Goal: Task Accomplishment & Management: Use online tool/utility

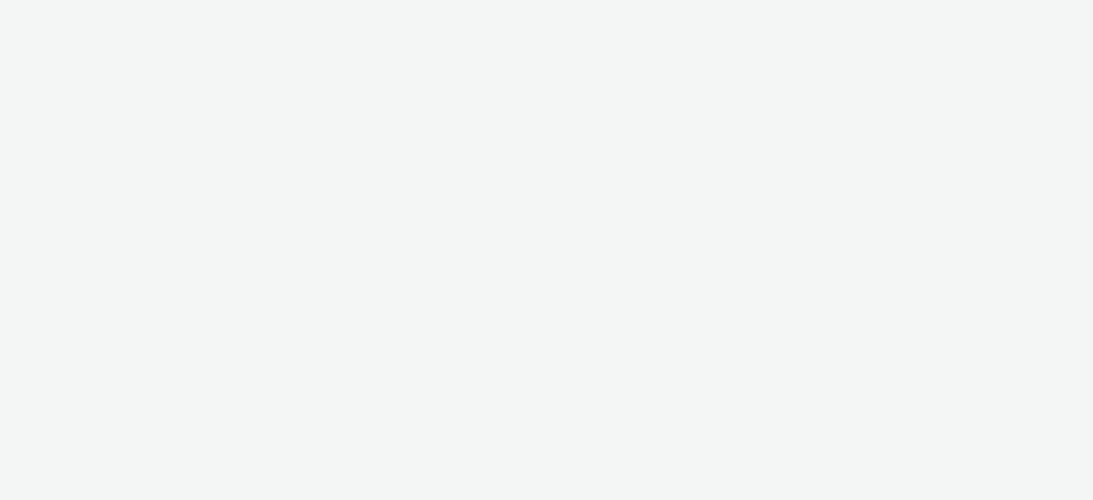
select select "47c37c18-910e-43a3-bb91-a2beb2847406"
select select "b1b940d3-d05b-48b5-821e-f328c33b988b"
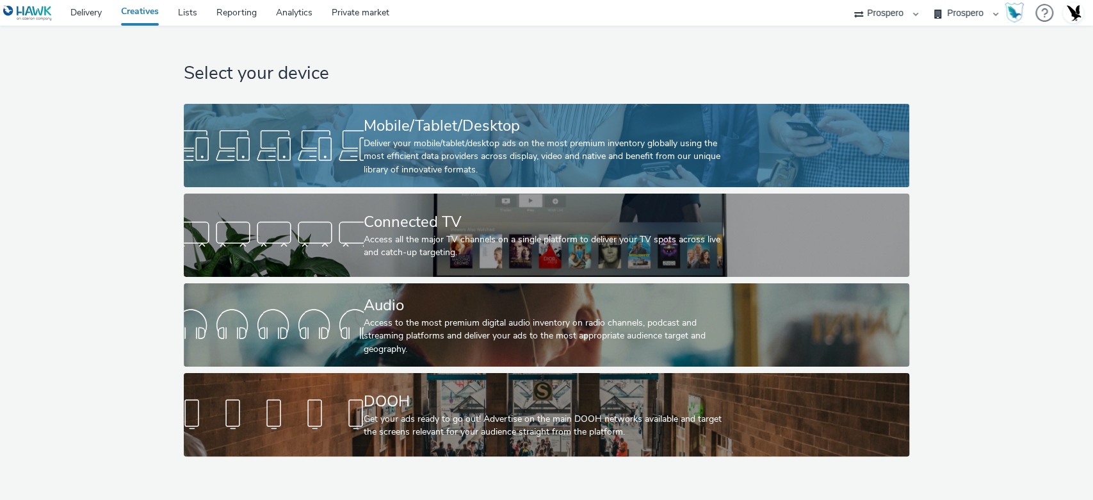
click at [606, 161] on div "Deliver your mobile/tablet/desktop ads on the most premium inventory globally u…" at bounding box center [544, 156] width 361 height 39
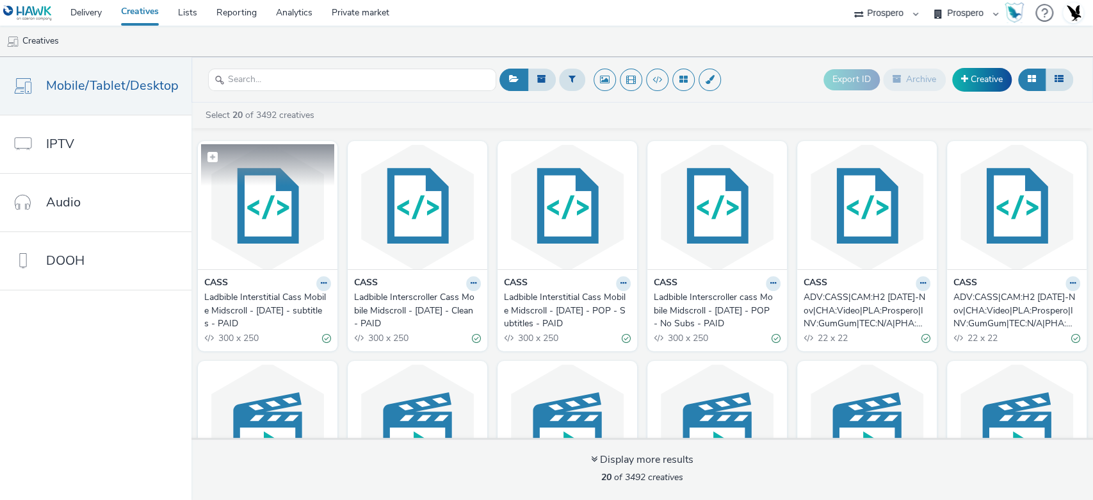
click at [254, 200] on img at bounding box center [267, 206] width 133 height 125
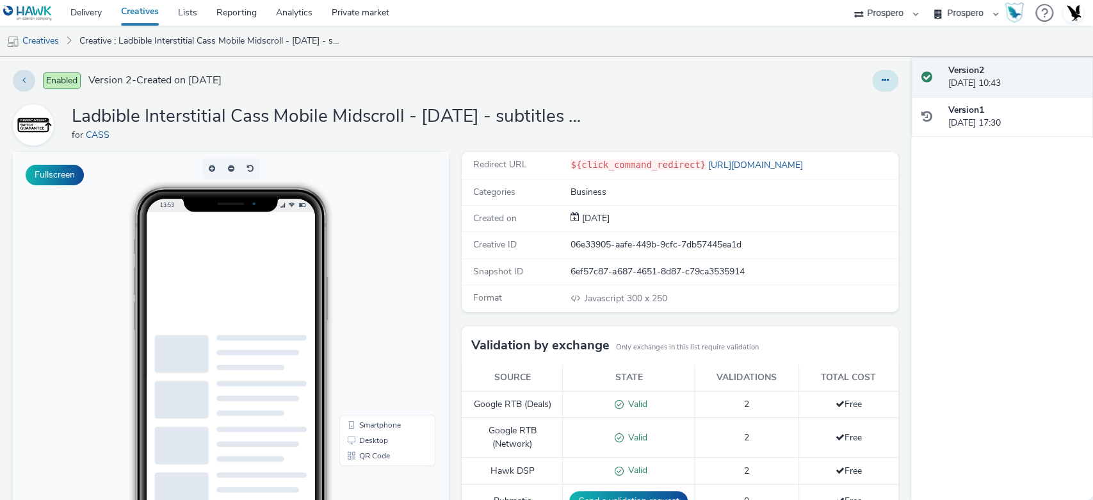
click at [879, 74] on button at bounding box center [885, 81] width 26 height 22
click at [840, 115] on link "Edit" at bounding box center [850, 107] width 96 height 26
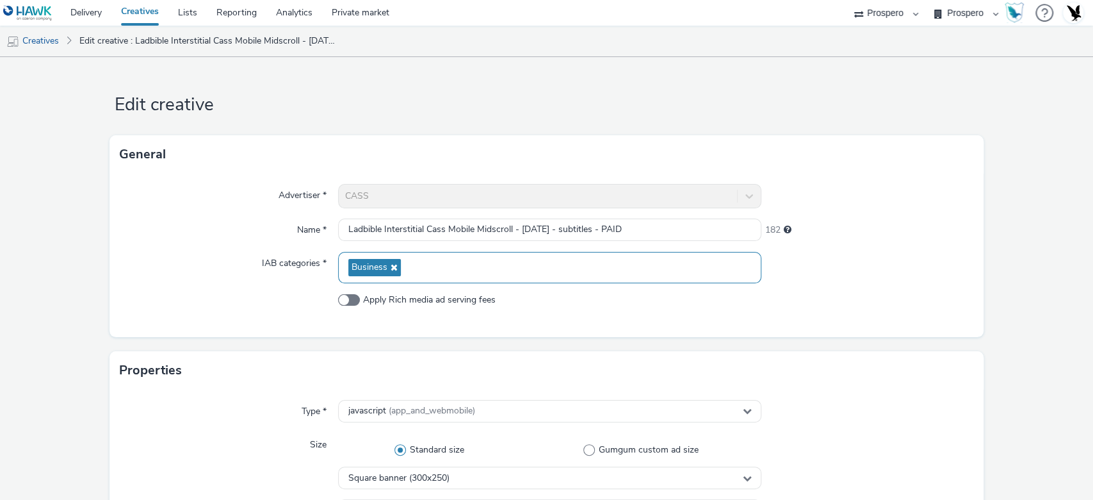
click at [422, 266] on div "Business" at bounding box center [550, 267] width 424 height 31
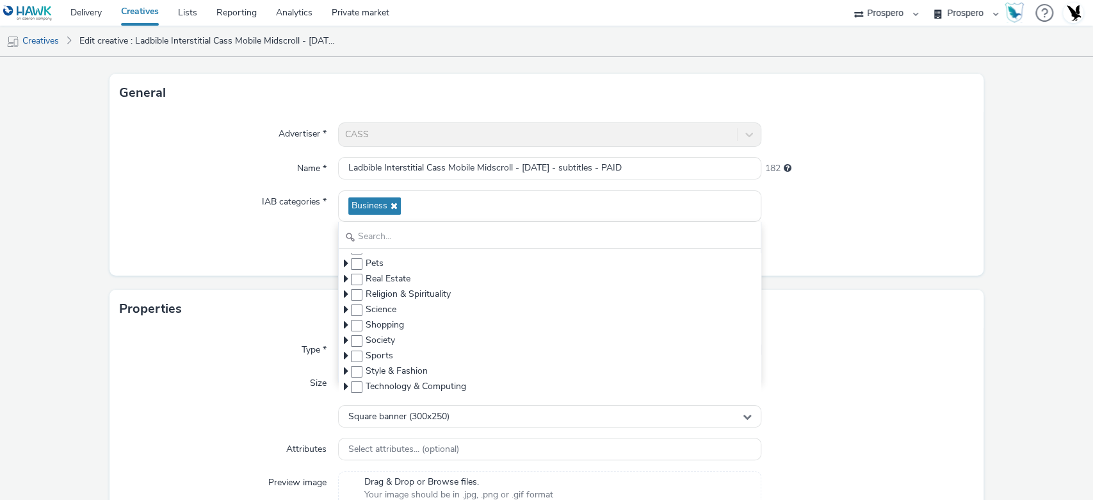
scroll to position [245, 0]
click at [344, 336] on icon at bounding box center [346, 338] width 4 height 13
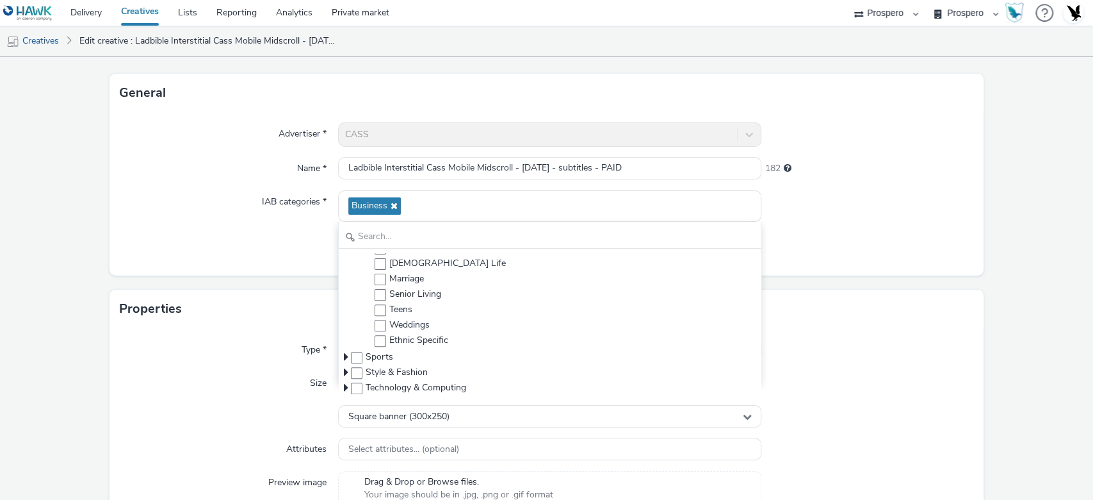
scroll to position [398, 0]
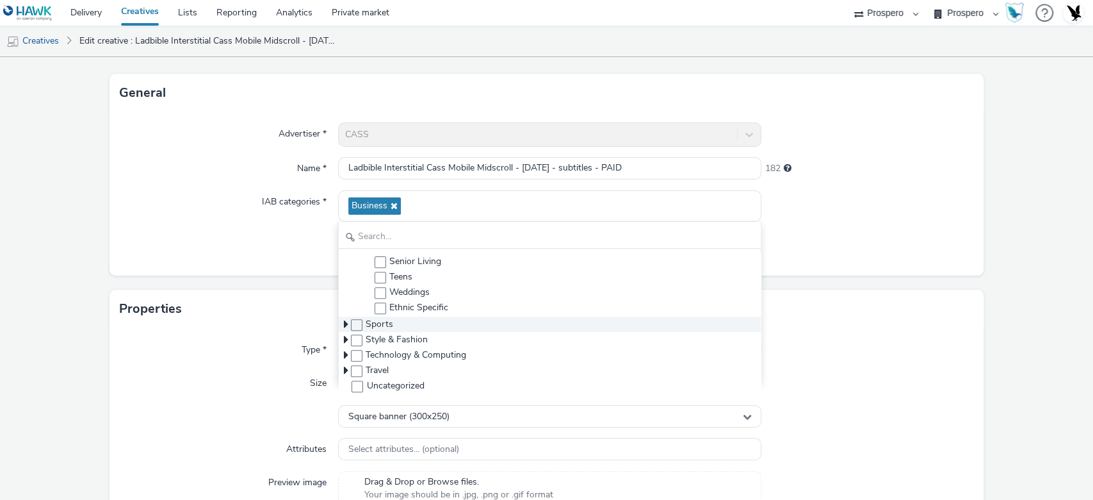
click at [344, 322] on icon at bounding box center [346, 324] width 4 height 13
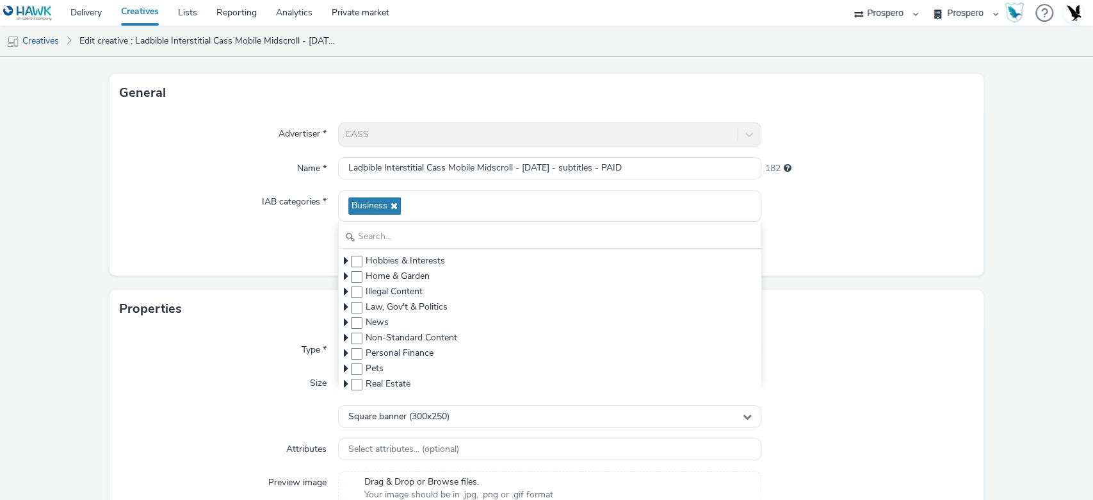
scroll to position [139, 0]
